Goal: Task Accomplishment & Management: Complete application form

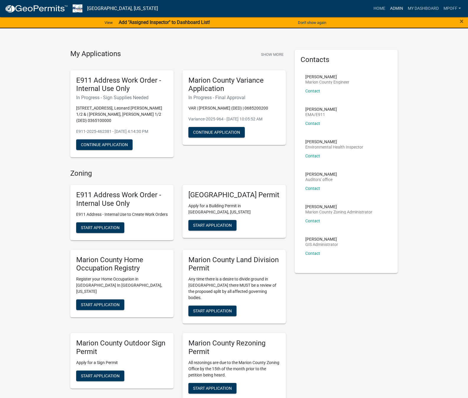
click at [397, 6] on link "Admin" at bounding box center [397, 8] width 18 height 11
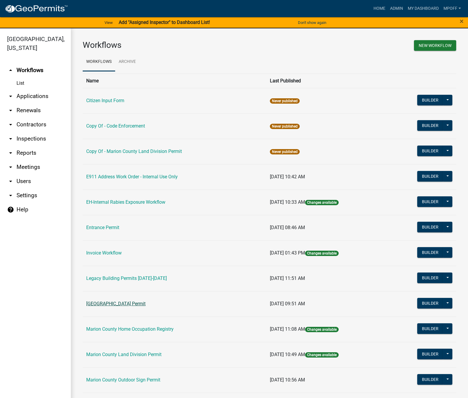
click at [117, 304] on link "[GEOGRAPHIC_DATA] Permit" at bounding box center [115, 304] width 59 height 6
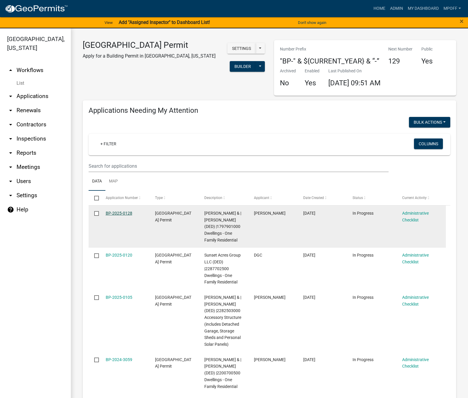
click at [115, 212] on link "BP-2025-0128" at bounding box center [119, 213] width 27 height 5
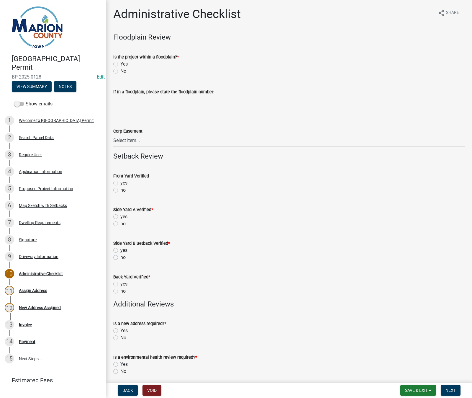
click at [120, 71] on label "No" at bounding box center [123, 71] width 6 height 7
click at [120, 71] on input "No" at bounding box center [122, 70] width 4 height 4
radio input "true"
click at [120, 189] on label "no" at bounding box center [122, 190] width 5 height 7
click at [120, 189] on input "no" at bounding box center [122, 189] width 4 height 4
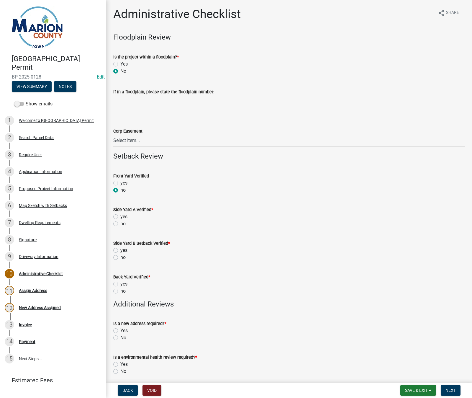
radio input "true"
click at [120, 225] on label "no" at bounding box center [122, 223] width 5 height 7
click at [120, 224] on input "no" at bounding box center [122, 222] width 4 height 4
radio input "true"
click at [120, 256] on label "no" at bounding box center [122, 257] width 5 height 7
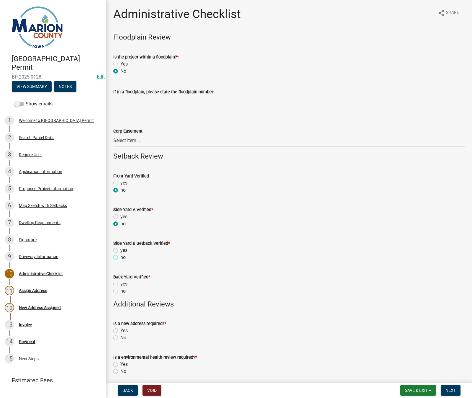
click at [120, 256] on input "no" at bounding box center [122, 256] width 4 height 4
radio input "true"
click at [120, 291] on label "no" at bounding box center [122, 290] width 5 height 7
click at [120, 291] on input "no" at bounding box center [122, 289] width 4 height 4
radio input "true"
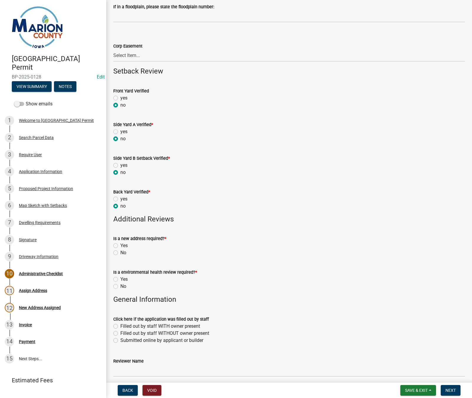
scroll to position [89, 0]
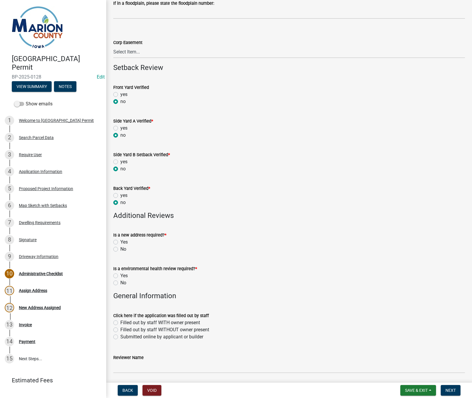
click at [120, 241] on label "Yes" at bounding box center [123, 241] width 7 height 7
click at [120, 241] on input "Yes" at bounding box center [122, 240] width 4 height 4
radio input "true"
click at [120, 282] on label "No" at bounding box center [123, 282] width 6 height 7
click at [120, 282] on input "No" at bounding box center [122, 281] width 4 height 4
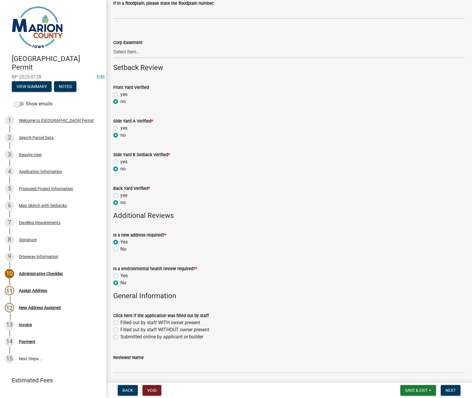
radio input "true"
click at [120, 337] on label "Submitted online by applicant or builder" at bounding box center [161, 336] width 83 height 7
click at [120, 337] on input "Submitted online by applicant or builder" at bounding box center [122, 335] width 4 height 4
radio input "true"
click at [125, 368] on input "Reviewer Name" at bounding box center [289, 367] width 352 height 12
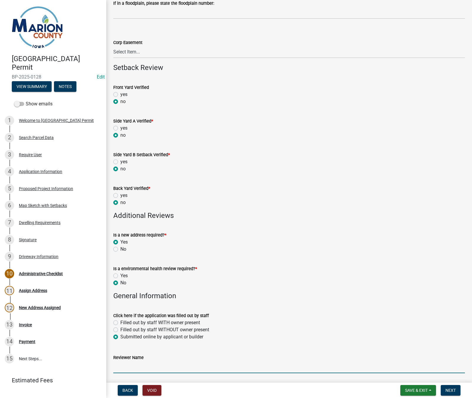
type input "MPoffenbarger"
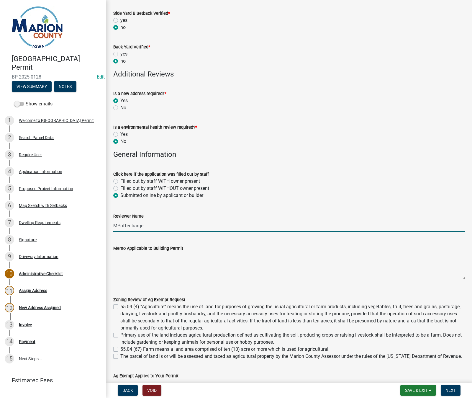
scroll to position [236, 0]
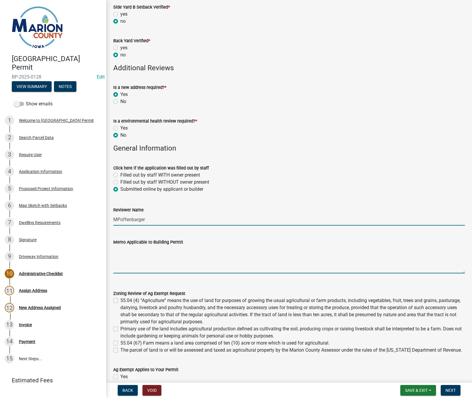
click at [124, 257] on textarea "Memo Applicable to Building Permit" at bounding box center [289, 260] width 352 height 28
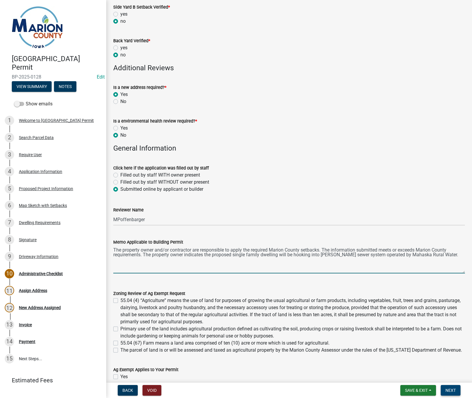
type textarea "The property owner and/or contractor are responsible to apply the required Mari…"
click at [450, 394] on button "Next" at bounding box center [451, 390] width 20 height 11
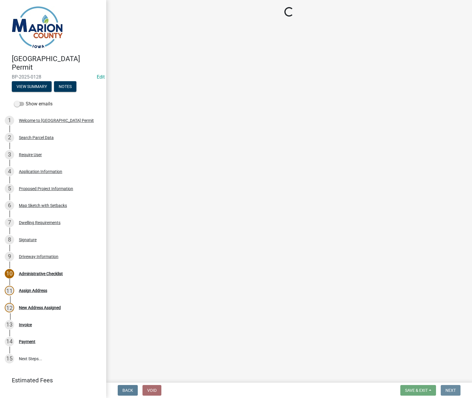
scroll to position [0, 0]
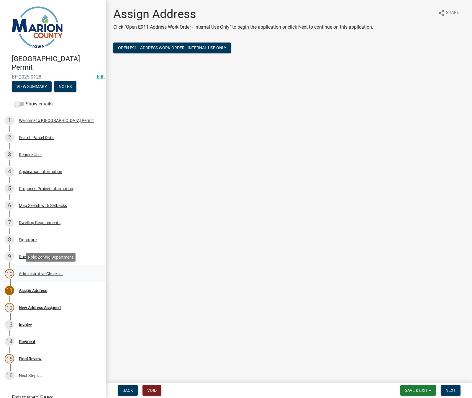
click at [22, 272] on div "Administrative Checklist" at bounding box center [41, 274] width 44 height 4
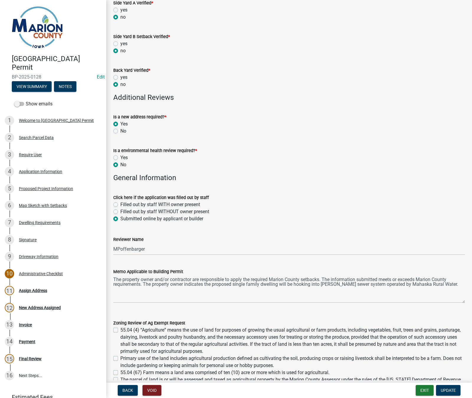
scroll to position [342, 0]
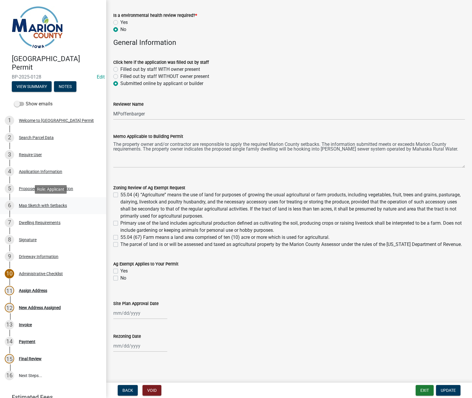
click at [29, 202] on div "6 Map Sketch with Setbacks" at bounding box center [51, 205] width 92 height 9
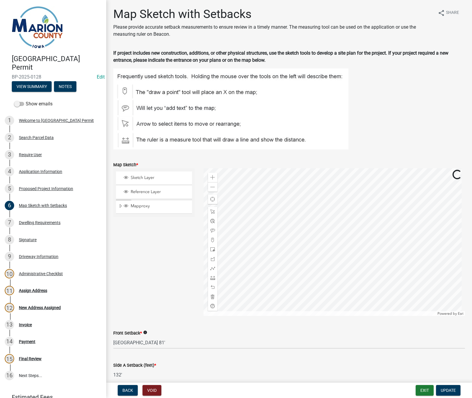
scroll to position [118, 0]
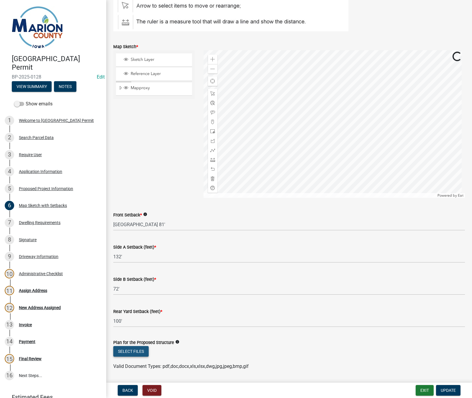
click at [134, 353] on button "Select files" at bounding box center [130, 351] width 35 height 11
click at [455, 391] on span "Update" at bounding box center [448, 390] width 15 height 5
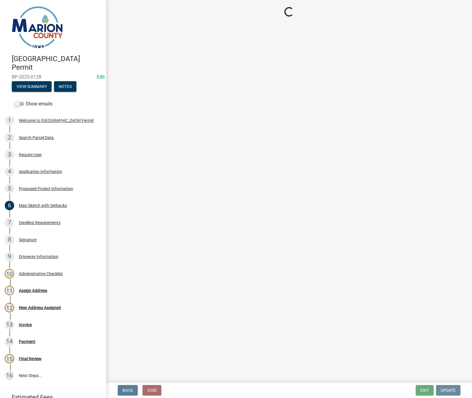
scroll to position [0, 0]
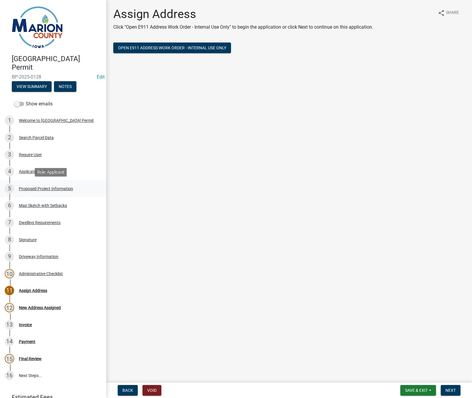
click at [41, 187] on div "Proposed Project Information" at bounding box center [46, 189] width 54 height 4
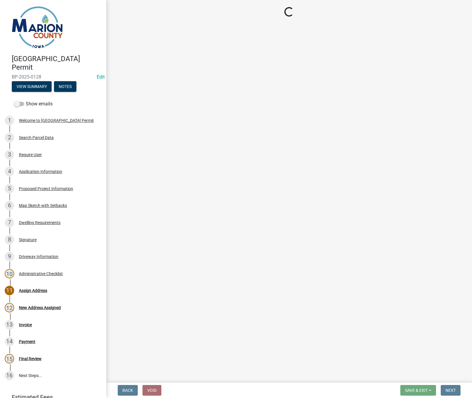
select select "ad82ad94-9bd8-43b2-a066-f5ac38fcadf5"
select select "f37e860c-a887-41e0-a466-b738e3b0a2db"
select select "065d24aa-3ada-417f-a972-92ea53cc0ddb"
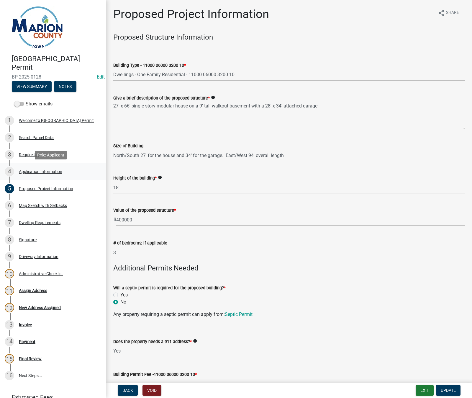
click at [47, 171] on div "Application Information" at bounding box center [40, 171] width 43 height 4
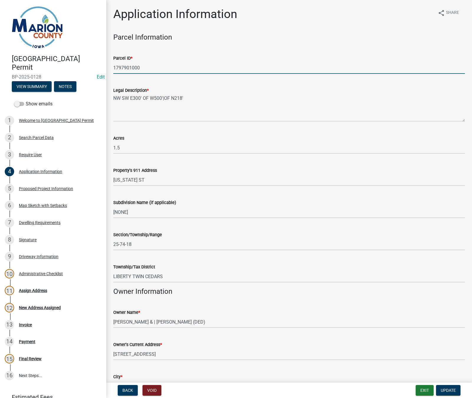
drag, startPoint x: 141, startPoint y: 67, endPoint x: 106, endPoint y: 67, distance: 35.1
click at [106, 67] on div "[GEOGRAPHIC_DATA] Permit BP-2025-0128 Edit View Summary Notes Show emails 1 Wel…" at bounding box center [236, 199] width 472 height 398
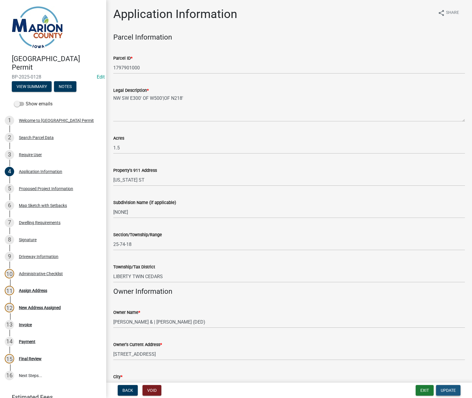
click at [444, 393] on button "Update" at bounding box center [448, 390] width 24 height 11
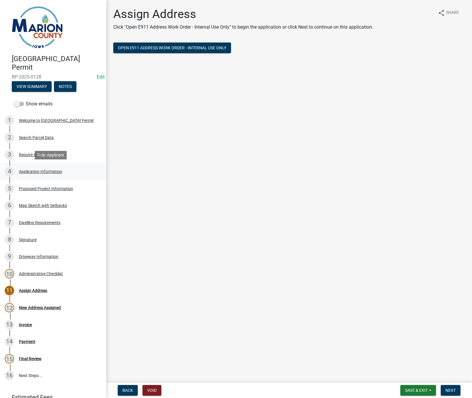
click at [41, 173] on div "Application Information" at bounding box center [40, 171] width 43 height 4
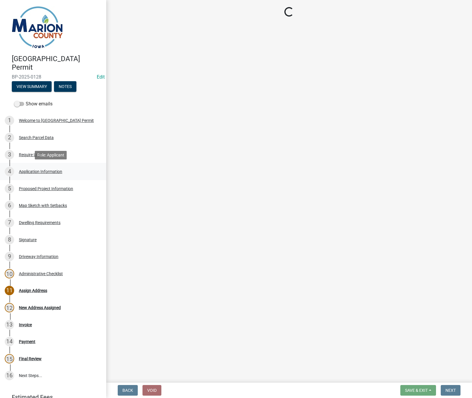
click at [41, 173] on div "Application Information" at bounding box center [40, 171] width 43 height 4
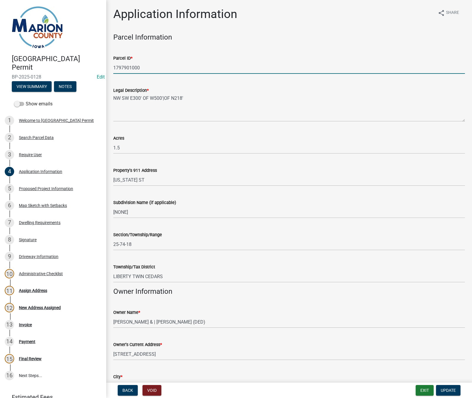
drag, startPoint x: 145, startPoint y: 69, endPoint x: 99, endPoint y: 63, distance: 46.5
click at [99, 63] on div "[GEOGRAPHIC_DATA] Permit BP-2025-0128 Edit View Summary Notes Show emails 1 Wel…" at bounding box center [236, 199] width 472 height 398
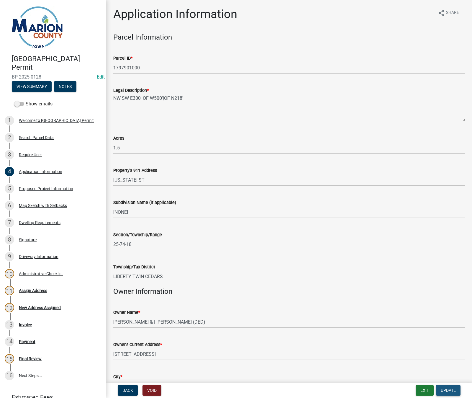
click at [456, 391] on button "Update" at bounding box center [448, 390] width 24 height 11
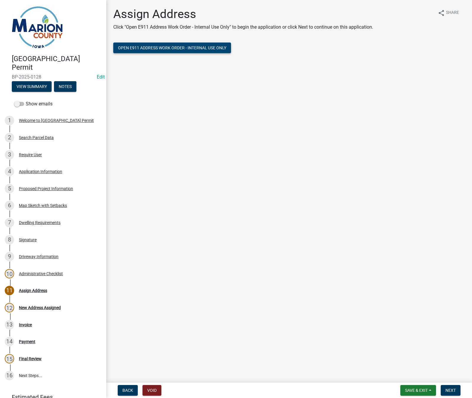
click at [152, 49] on span "Open E911 Address Work Order - Internal Use Only" at bounding box center [172, 47] width 108 height 5
click at [30, 171] on div "Application Information" at bounding box center [40, 171] width 43 height 4
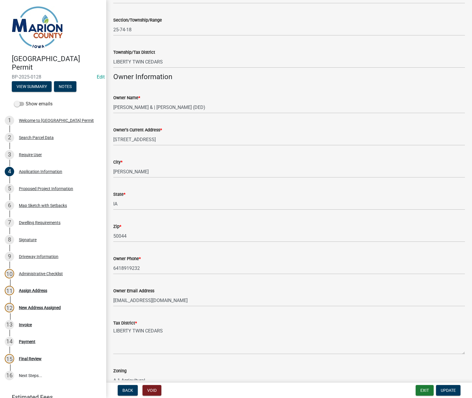
scroll to position [236, 0]
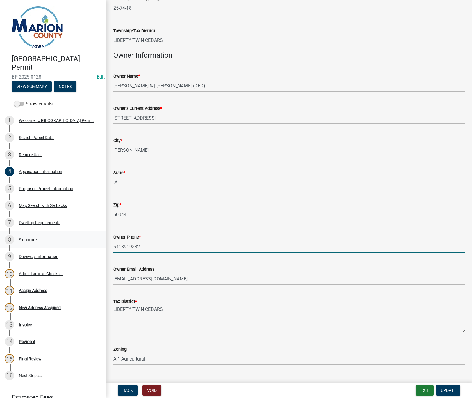
drag, startPoint x: 147, startPoint y: 249, endPoint x: 99, endPoint y: 248, distance: 47.5
click at [99, 248] on div "[GEOGRAPHIC_DATA] Permit BP-2025-0128 Edit View Summary Notes Show emails 1 Wel…" at bounding box center [236, 199] width 472 height 398
click at [454, 393] on span "Update" at bounding box center [448, 390] width 15 height 5
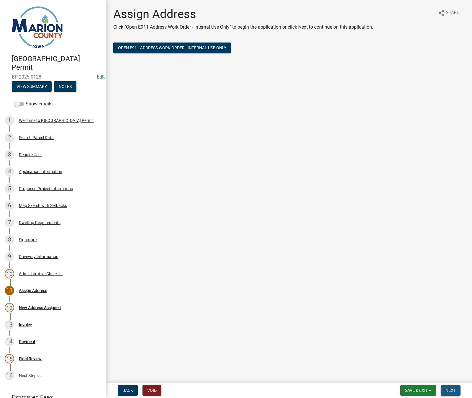
click at [456, 392] on span "Next" at bounding box center [451, 390] width 10 height 5
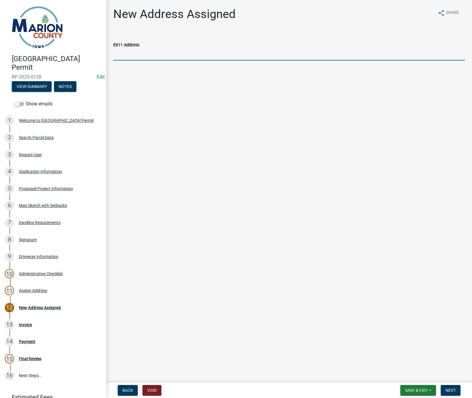
drag, startPoint x: 185, startPoint y: 55, endPoint x: 180, endPoint y: 61, distance: 7.1
click at [185, 55] on input "E911 Address" at bounding box center [289, 54] width 352 height 12
type input "[STREET_ADDRESS][US_STATE]"
click at [451, 386] on button "Next" at bounding box center [451, 390] width 20 height 11
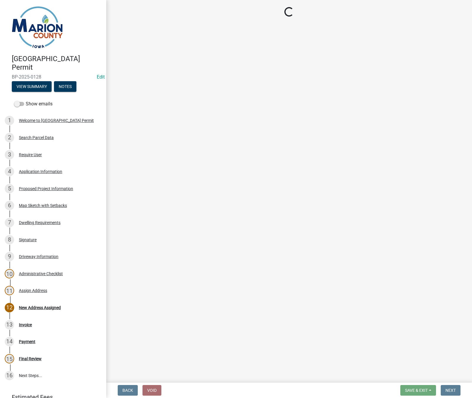
select select "3: 3"
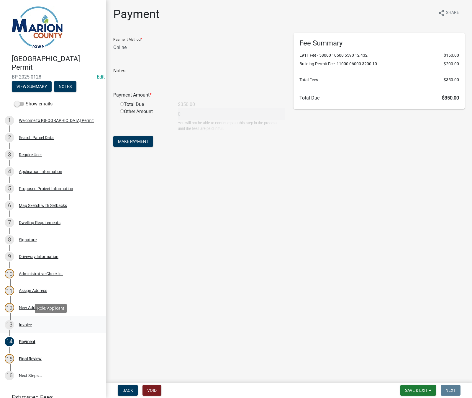
click at [27, 325] on div "Invoice" at bounding box center [25, 325] width 13 height 4
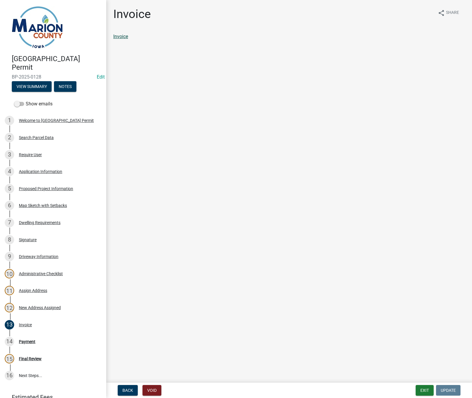
click at [115, 37] on link "Invoice" at bounding box center [120, 37] width 15 height 6
click at [426, 392] on button "Exit" at bounding box center [425, 390] width 18 height 11
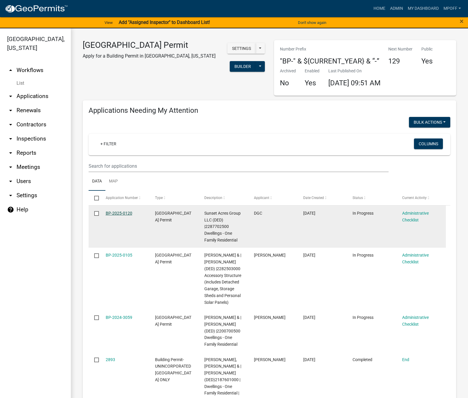
click at [123, 214] on link "BP-2025-0120" at bounding box center [119, 213] width 27 height 5
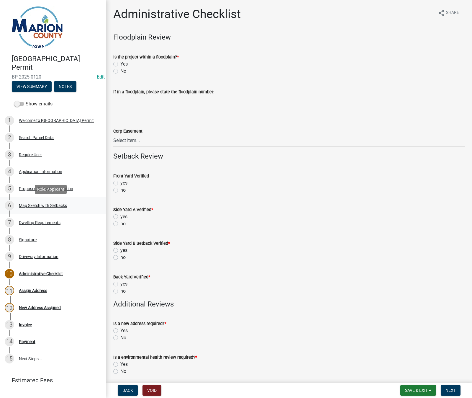
click at [33, 205] on div "Map Sketch with Setbacks" at bounding box center [43, 205] width 48 height 4
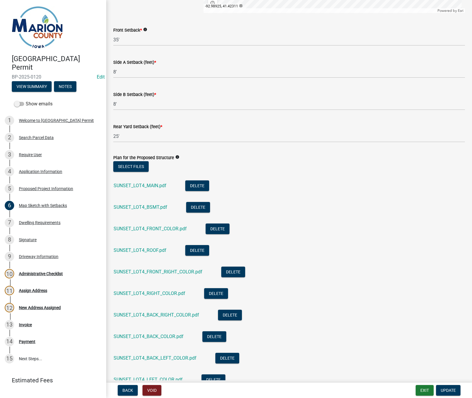
scroll to position [177, 0]
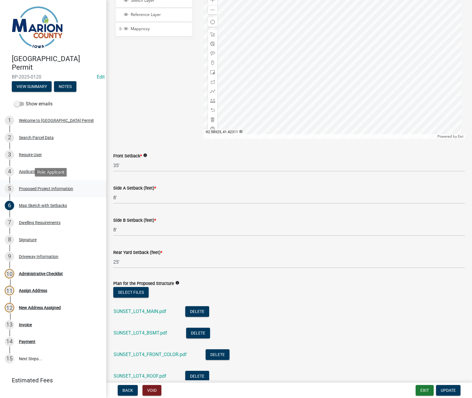
click at [37, 187] on div "Proposed Project Information" at bounding box center [46, 189] width 54 height 4
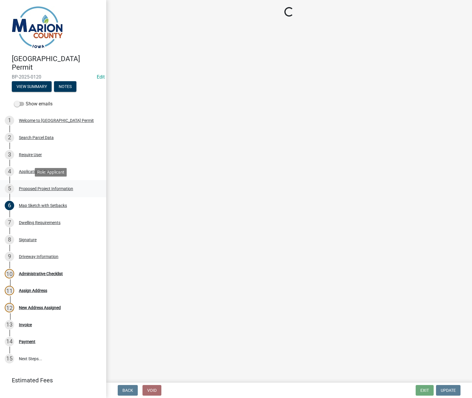
scroll to position [0, 0]
select select "ad82ad94-9bd8-43b2-a066-f5ac38fcadf5"
select select "f37e860c-a887-41e0-a466-b738e3b0a2db"
select select "065d24aa-3ada-417f-a972-92ea53cc0ddb"
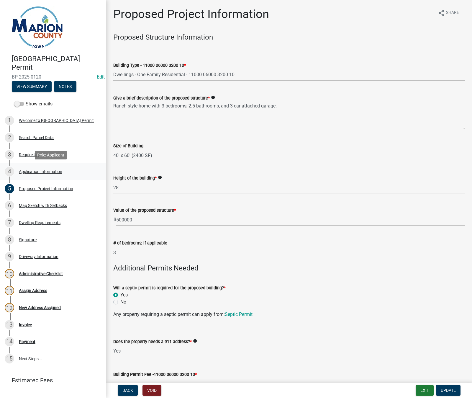
click at [34, 170] on div "Application Information" at bounding box center [40, 171] width 43 height 4
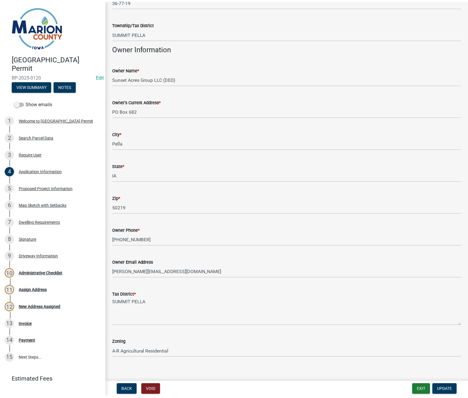
scroll to position [249, 0]
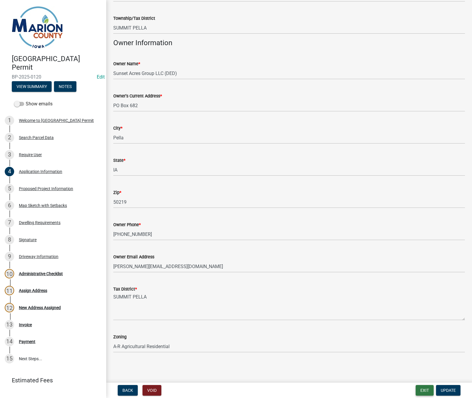
click at [426, 392] on button "Exit" at bounding box center [425, 390] width 18 height 11
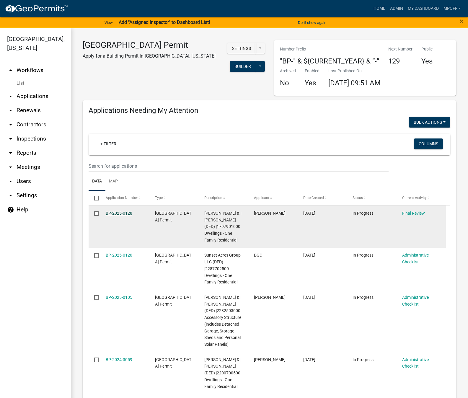
click at [119, 214] on link "BP-2025-0128" at bounding box center [119, 213] width 27 height 5
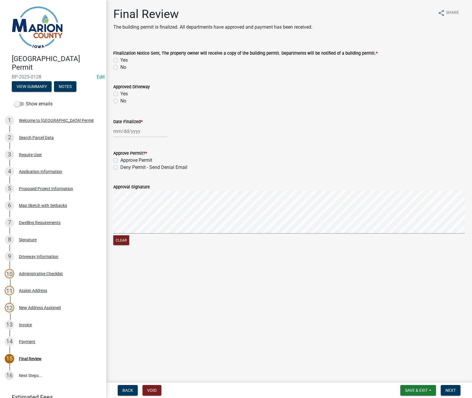
click at [120, 60] on label "Yes" at bounding box center [123, 60] width 7 height 7
click at [120, 60] on input "Yes" at bounding box center [122, 59] width 4 height 4
radio input "true"
select select "8"
select select "2025"
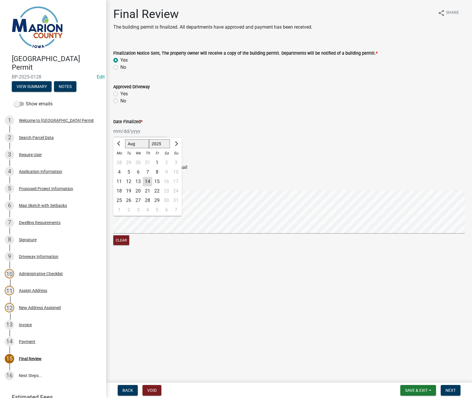
click at [114, 132] on div "[PERSON_NAME] Feb Mar Apr [PERSON_NAME][DATE] Oct Nov [DATE] 1526 1527 1528 152…" at bounding box center [140, 131] width 54 height 12
click at [150, 183] on div "14" at bounding box center [147, 181] width 9 height 9
type input "[DATE]"
click at [120, 160] on label "Approve Permit" at bounding box center [136, 160] width 32 height 7
click at [120, 160] on input "Approve Permit" at bounding box center [122, 159] width 4 height 4
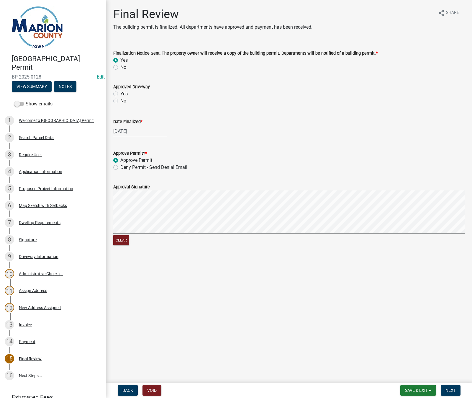
radio input "true"
click at [454, 390] on span "Next" at bounding box center [451, 390] width 10 height 5
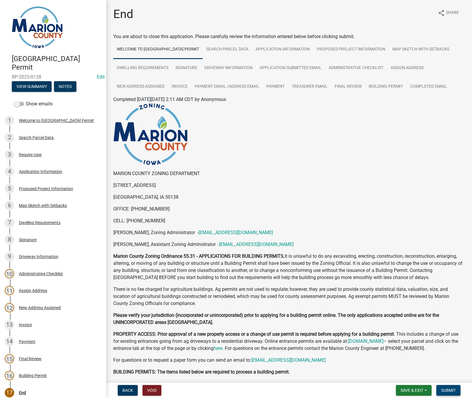
click at [449, 391] on span "Submit" at bounding box center [448, 390] width 15 height 5
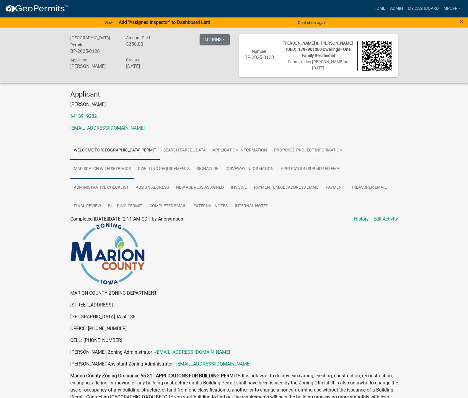
click at [124, 170] on link "Map Sketch with Setbacks" at bounding box center [102, 169] width 64 height 19
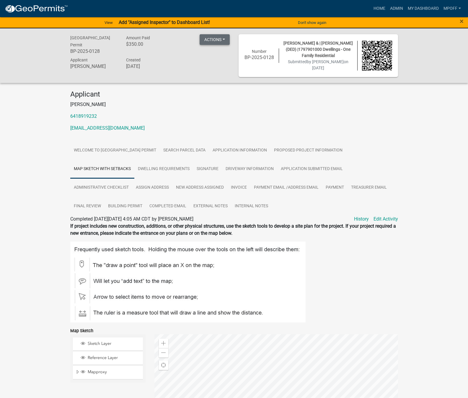
click at [227, 40] on button "Actions" at bounding box center [215, 39] width 30 height 11
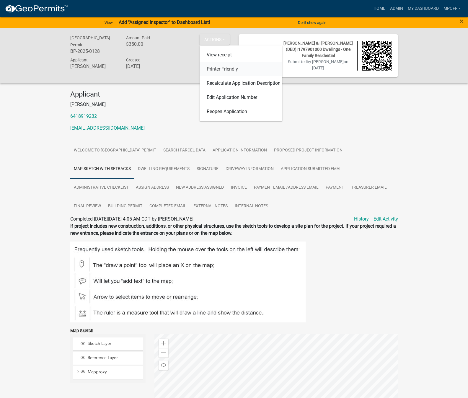
click at [225, 66] on link "Printer Friendly" at bounding box center [241, 69] width 83 height 14
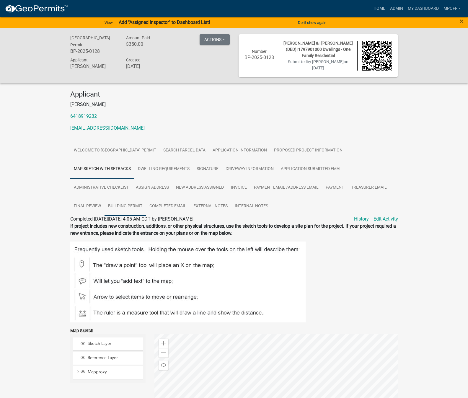
click at [123, 208] on link "Building Permit" at bounding box center [124, 206] width 41 height 19
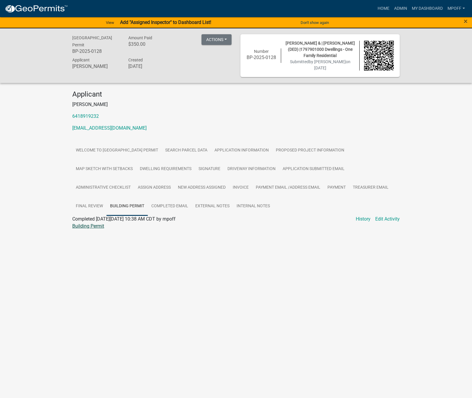
click at [86, 226] on link "Building Permit" at bounding box center [88, 226] width 32 height 6
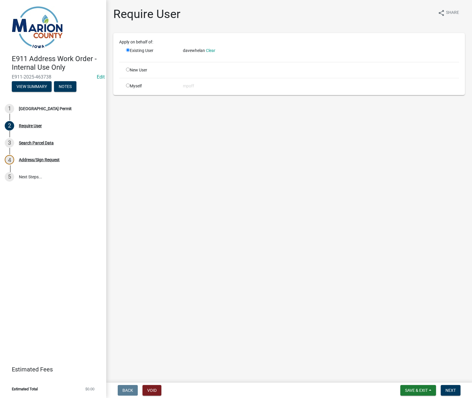
click at [134, 85] on div "Myself" at bounding box center [150, 86] width 57 height 6
click at [127, 86] on input "radio" at bounding box center [128, 86] width 4 height 4
radio input "true"
radio input "false"
click at [455, 390] on span "Next" at bounding box center [451, 390] width 10 height 5
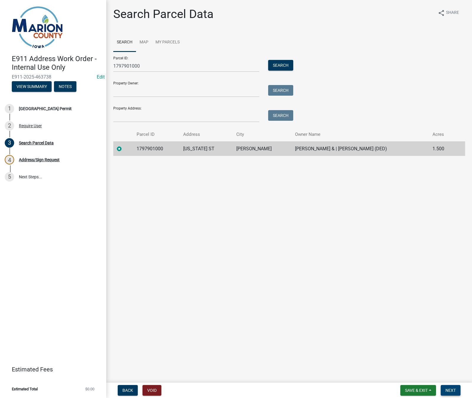
click at [450, 389] on span "Next" at bounding box center [451, 390] width 10 height 5
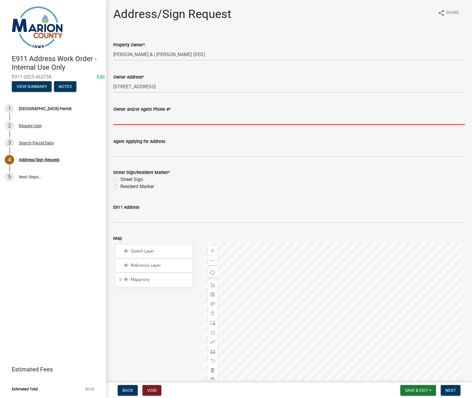
click at [142, 119] on input "Owner and/or Agent Phone # *" at bounding box center [289, 119] width 352 height 12
paste input "6418919232"
type input "6418919232"
click at [118, 186] on div "Resident Marker" at bounding box center [289, 186] width 352 height 7
click at [120, 188] on label "Resident Marker" at bounding box center [137, 186] width 34 height 7
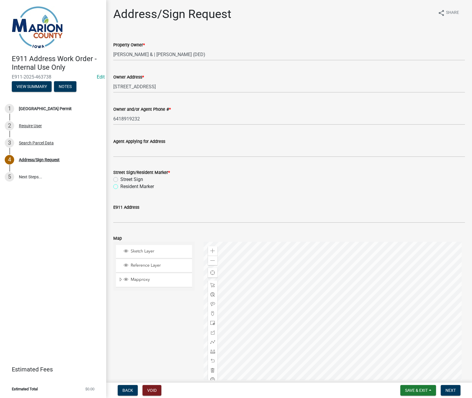
click at [120, 187] on input "Resident Marker" at bounding box center [122, 185] width 4 height 4
radio input "true"
click at [129, 215] on input "E911 Address" at bounding box center [289, 217] width 352 height 12
type input "[STREET_ADDRESS][US_STATE]"
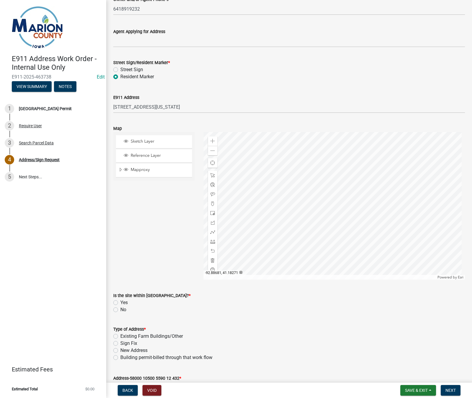
scroll to position [118, 0]
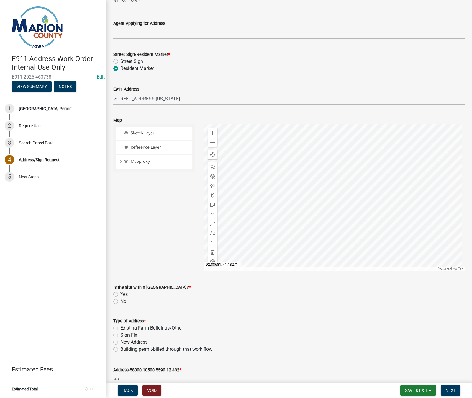
click at [120, 302] on label "No" at bounding box center [123, 301] width 6 height 7
click at [120, 302] on input "No" at bounding box center [122, 300] width 4 height 4
radio input "true"
click at [120, 350] on label "Building permit-billed through that work flow" at bounding box center [166, 349] width 92 height 7
click at [120, 349] on input "Building permit-billed through that work flow" at bounding box center [122, 348] width 4 height 4
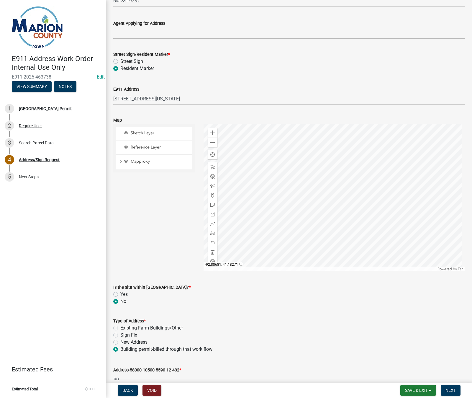
radio input "true"
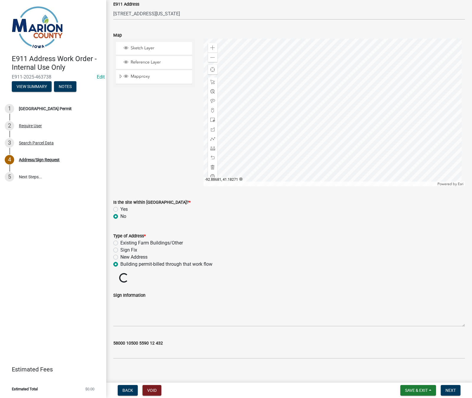
scroll to position [209, 0]
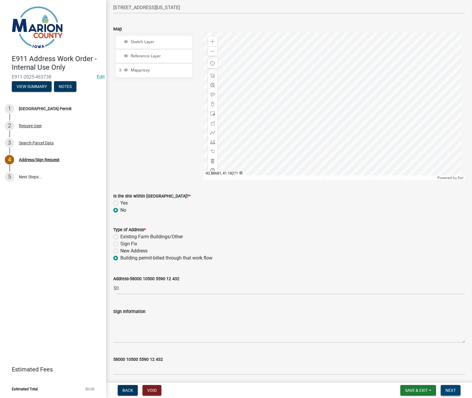
click at [451, 388] on span "Next" at bounding box center [451, 390] width 10 height 5
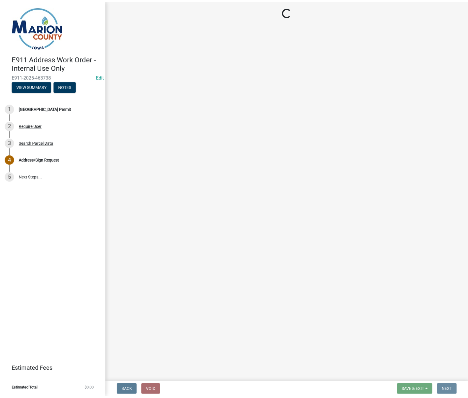
scroll to position [0, 0]
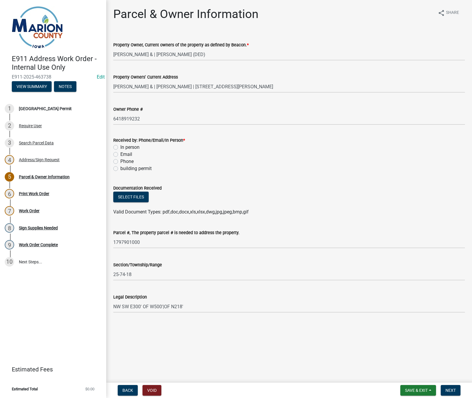
click at [118, 169] on div "building permit" at bounding box center [289, 168] width 352 height 7
click at [120, 170] on label "building permit" at bounding box center [135, 168] width 31 height 7
click at [120, 169] on input "building permit" at bounding box center [122, 167] width 4 height 4
radio input "true"
click at [455, 393] on button "Next" at bounding box center [451, 390] width 20 height 11
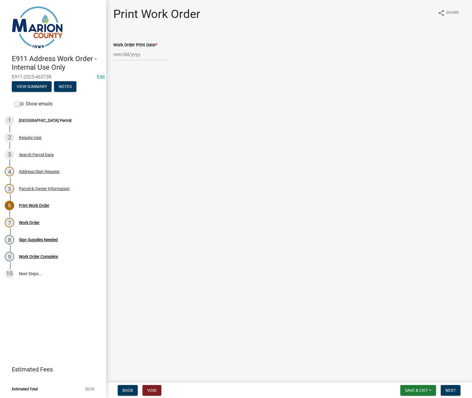
click at [127, 53] on div at bounding box center [140, 54] width 54 height 12
select select "8"
select select "2025"
click at [148, 108] on div "14" at bounding box center [147, 104] width 9 height 9
type input "[DATE]"
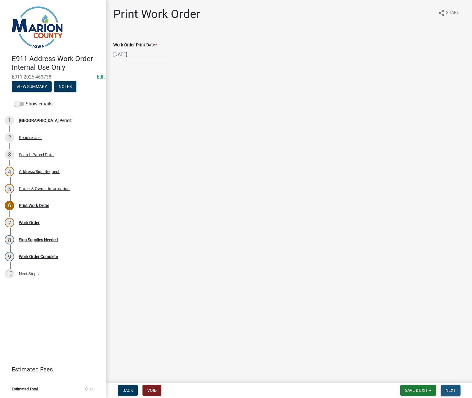
click at [452, 390] on span "Next" at bounding box center [451, 390] width 10 height 5
click at [122, 38] on link "Work Order" at bounding box center [124, 37] width 23 height 6
click at [456, 392] on span "Next" at bounding box center [451, 390] width 10 height 5
click at [430, 389] on button "Save & Exit" at bounding box center [419, 390] width 36 height 11
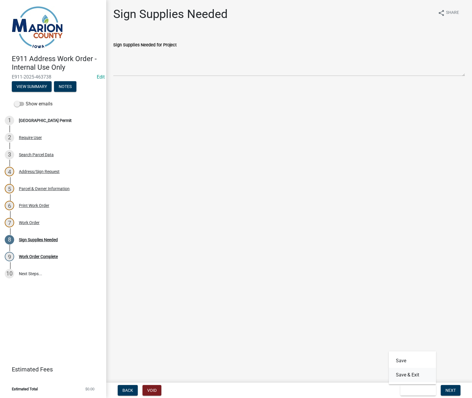
click at [421, 371] on button "Save & Exit" at bounding box center [412, 375] width 47 height 14
